Goal: Task Accomplishment & Management: Manage account settings

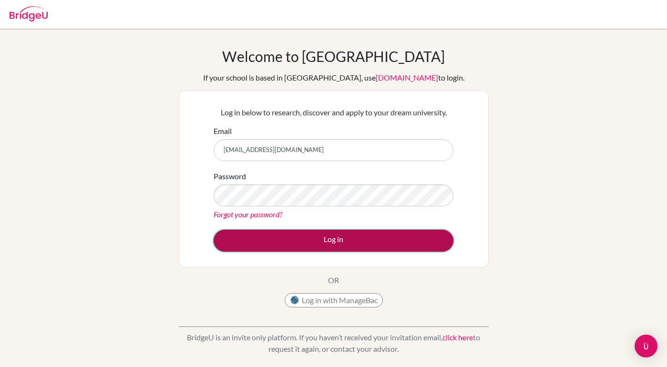
click at [289, 238] on button "Log in" at bounding box center [334, 241] width 240 height 22
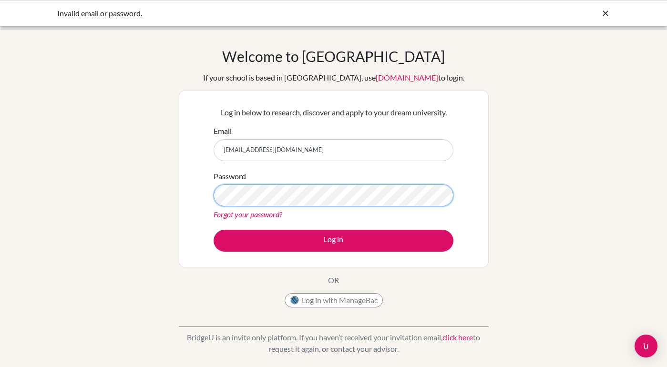
click at [214, 230] on button "Log in" at bounding box center [334, 241] width 240 height 22
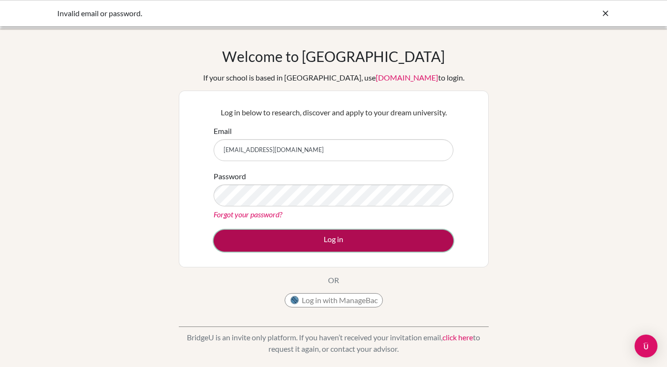
click at [291, 240] on button "Log in" at bounding box center [334, 241] width 240 height 22
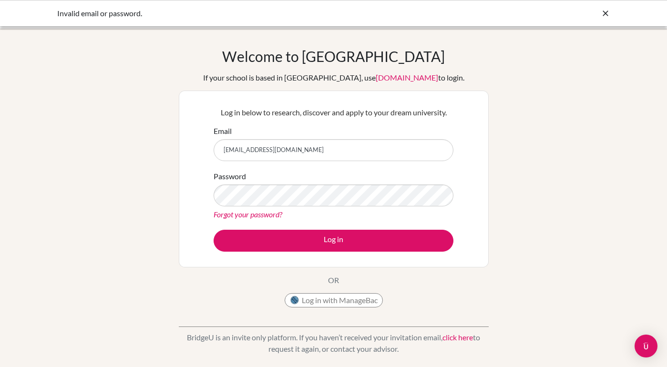
click at [605, 14] on icon at bounding box center [606, 14] width 10 height 10
